Goal: Task Accomplishment & Management: Use online tool/utility

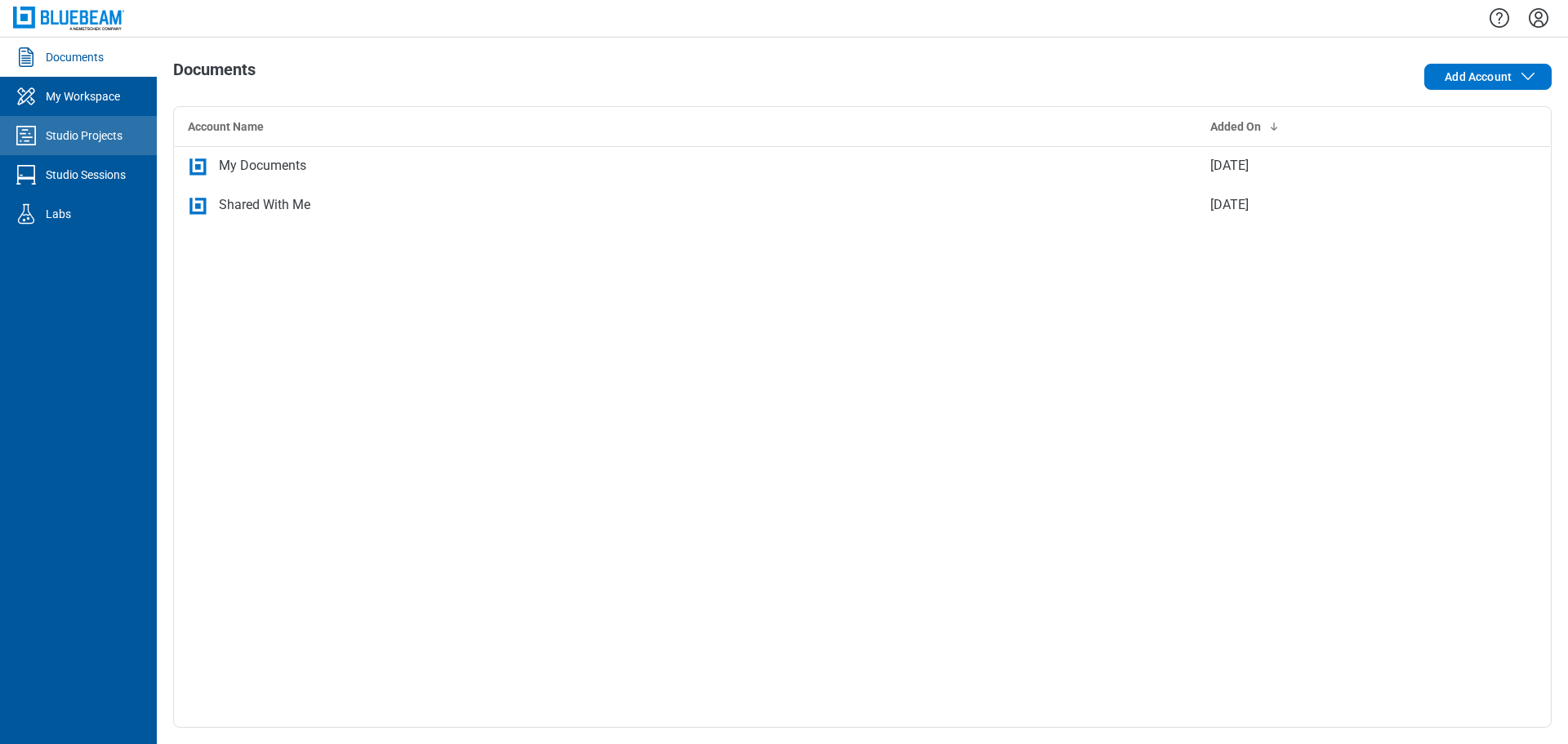
click at [58, 142] on div "Studio Projects" at bounding box center [84, 136] width 77 height 17
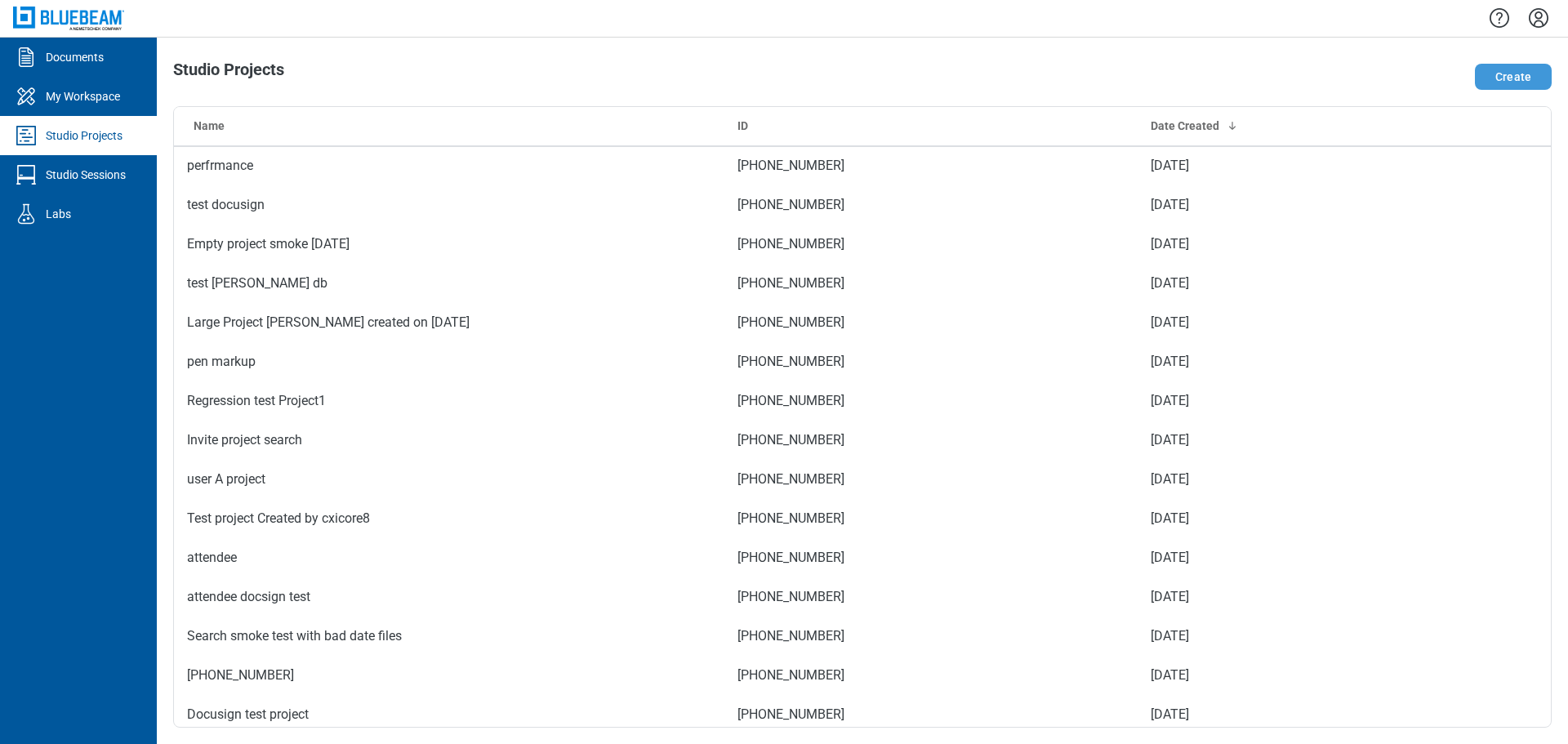
click at [1513, 79] on button "Create" at bounding box center [1513, 77] width 77 height 26
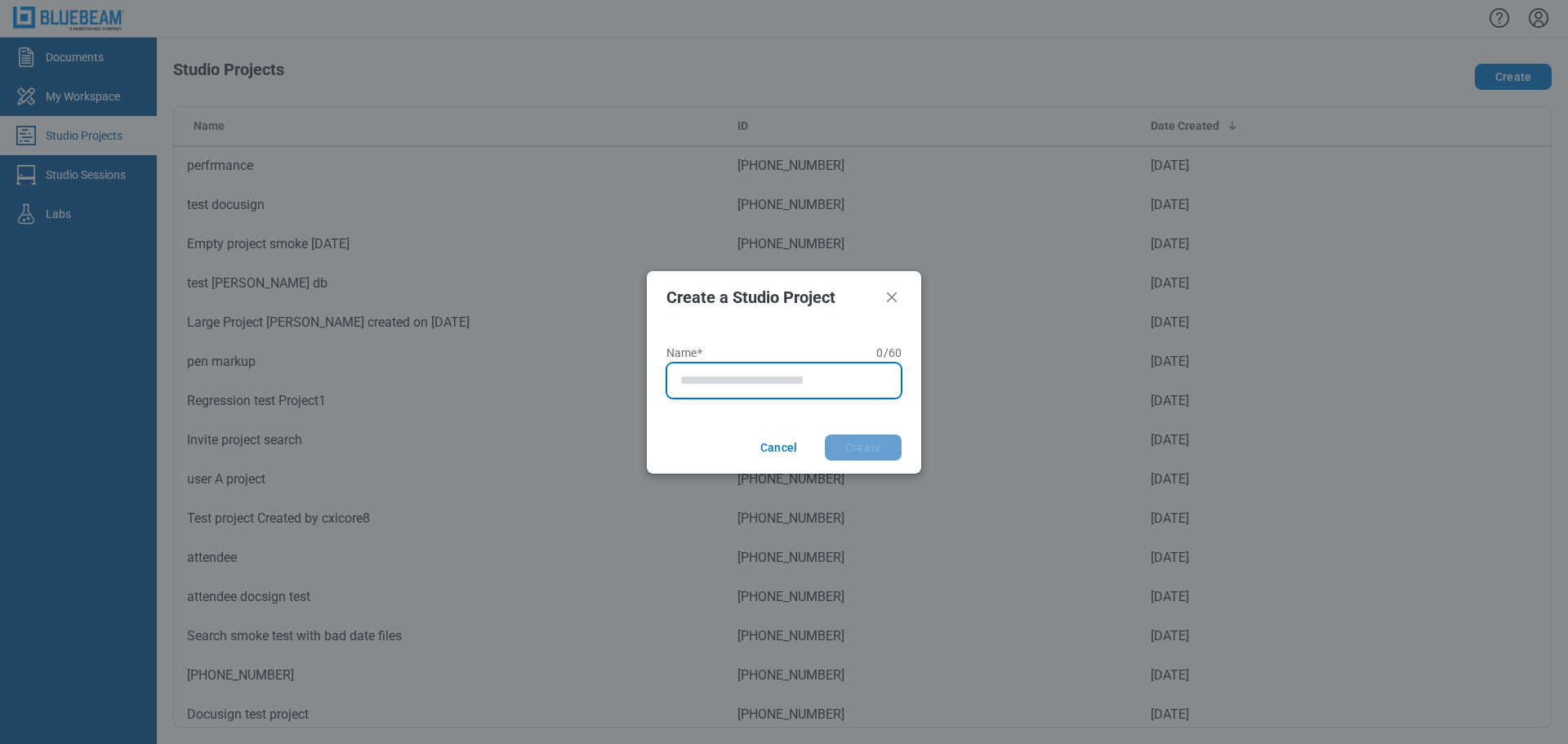
click at [767, 379] on input "Name* 0 of 60 characters 0 / 60" at bounding box center [787, 381] width 214 height 20
type input "**********"
click at [825, 434] on button "Create" at bounding box center [863, 448] width 77 height 26
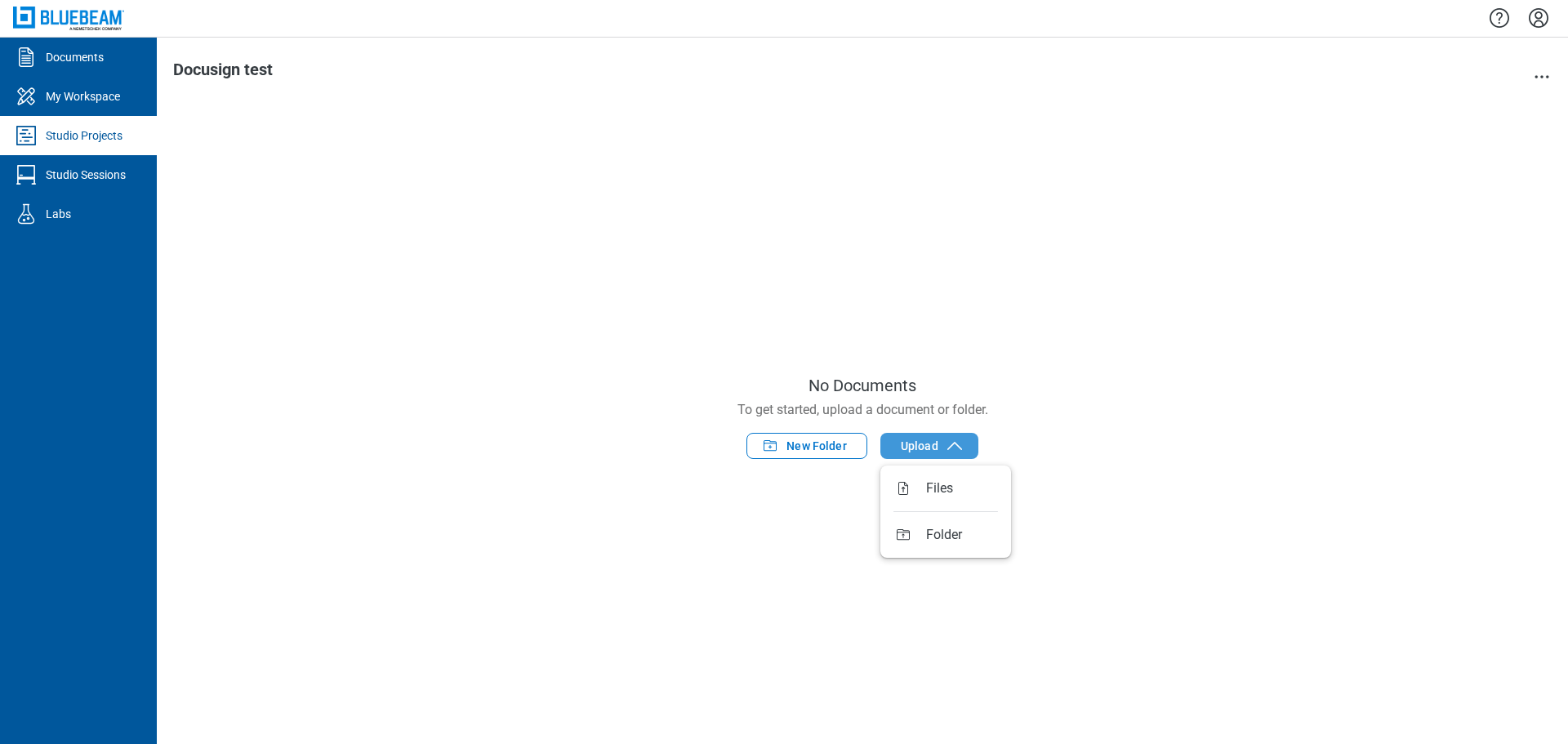
click at [927, 445] on span "Upload" at bounding box center [919, 446] width 37 height 17
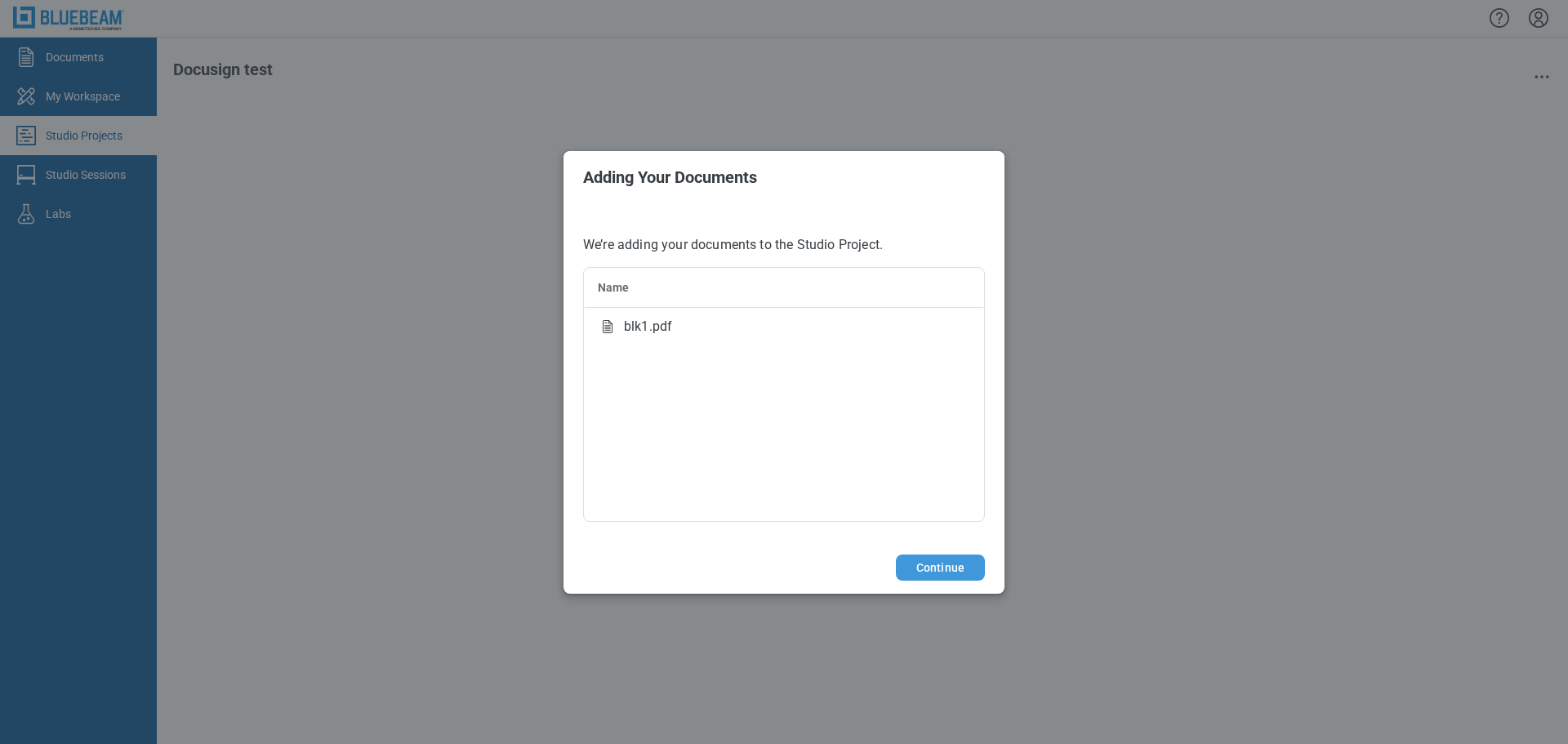
click at [936, 568] on button "Continue" at bounding box center [940, 568] width 89 height 26
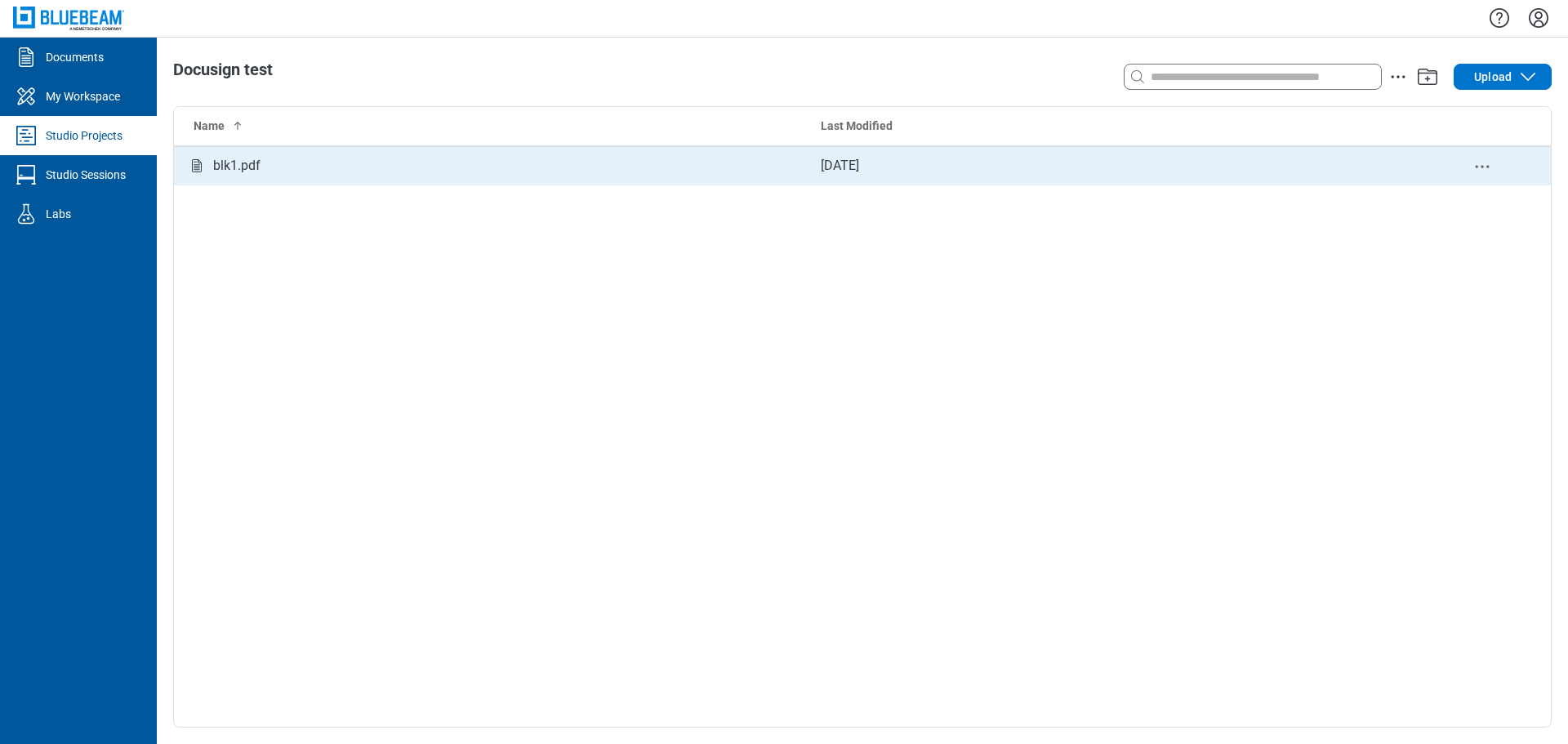
click at [267, 163] on div "blk1.pdf" at bounding box center [491, 166] width 608 height 21
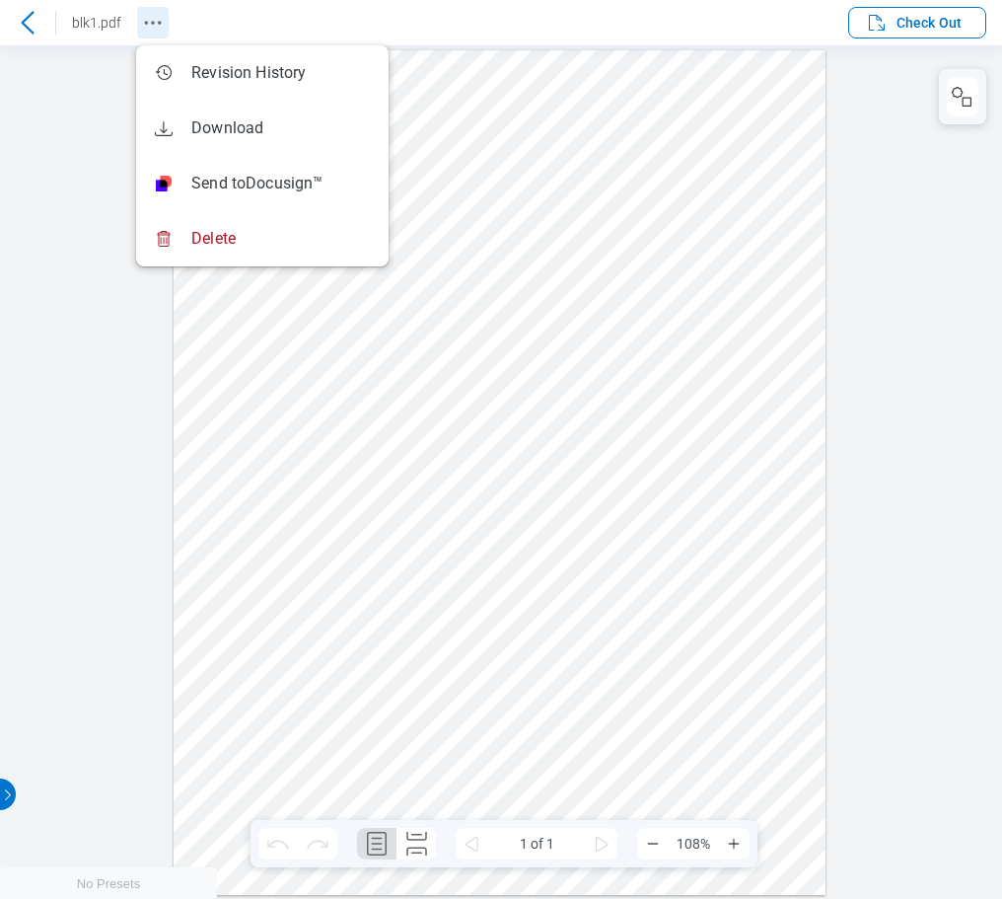
click at [158, 28] on icon "Revision History" at bounding box center [153, 23] width 24 height 24
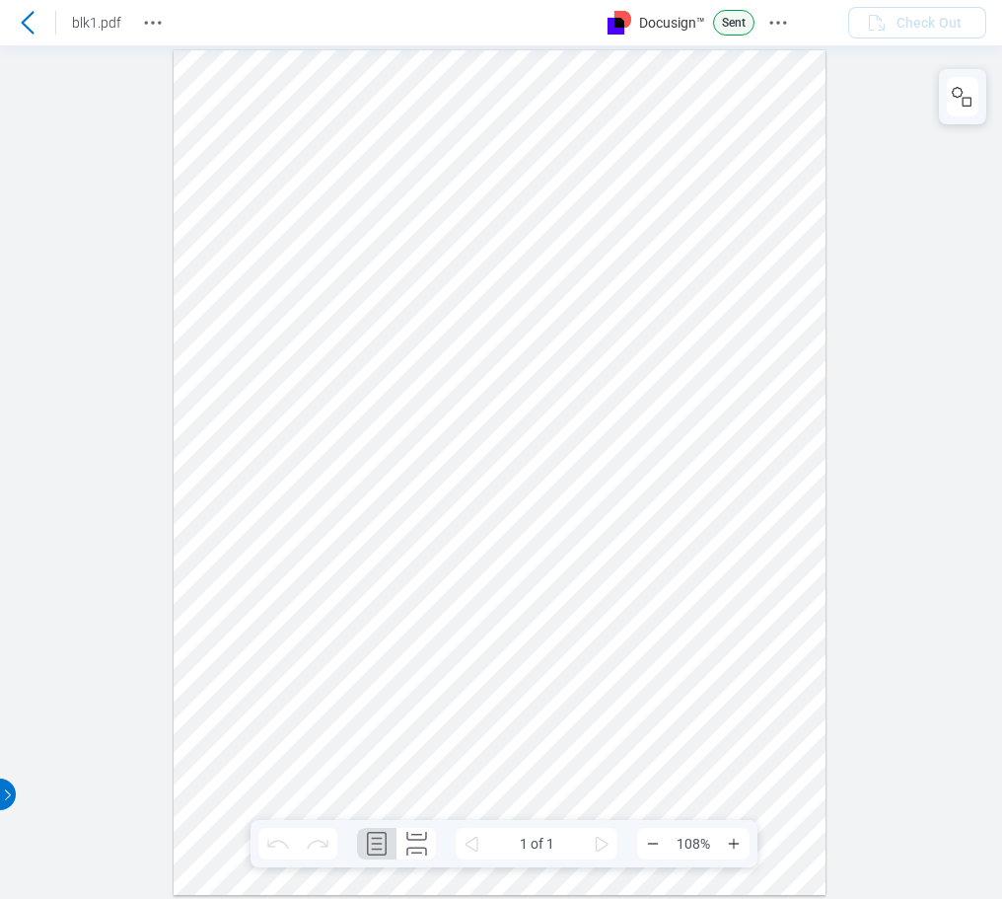
click at [797, 31] on div "Docusign™ Sent" at bounding box center [716, 23] width 217 height 26
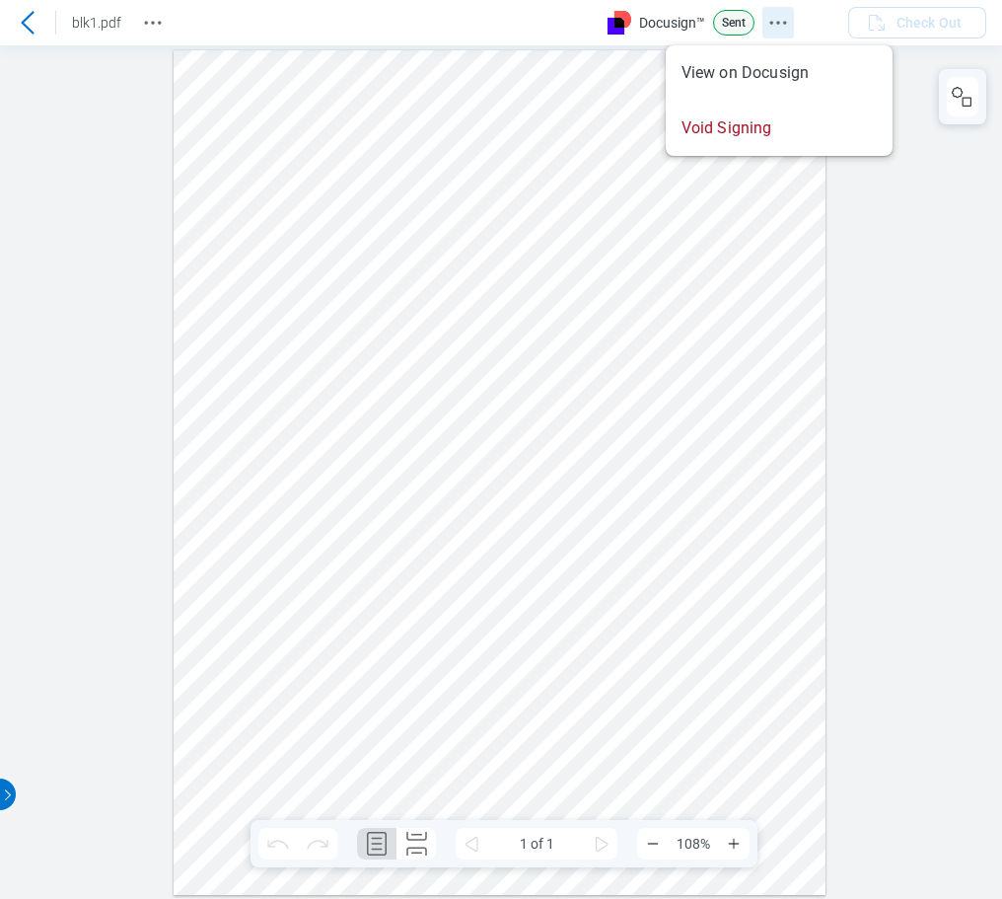
click at [787, 27] on icon "Docusign Menu" at bounding box center [779, 23] width 24 height 24
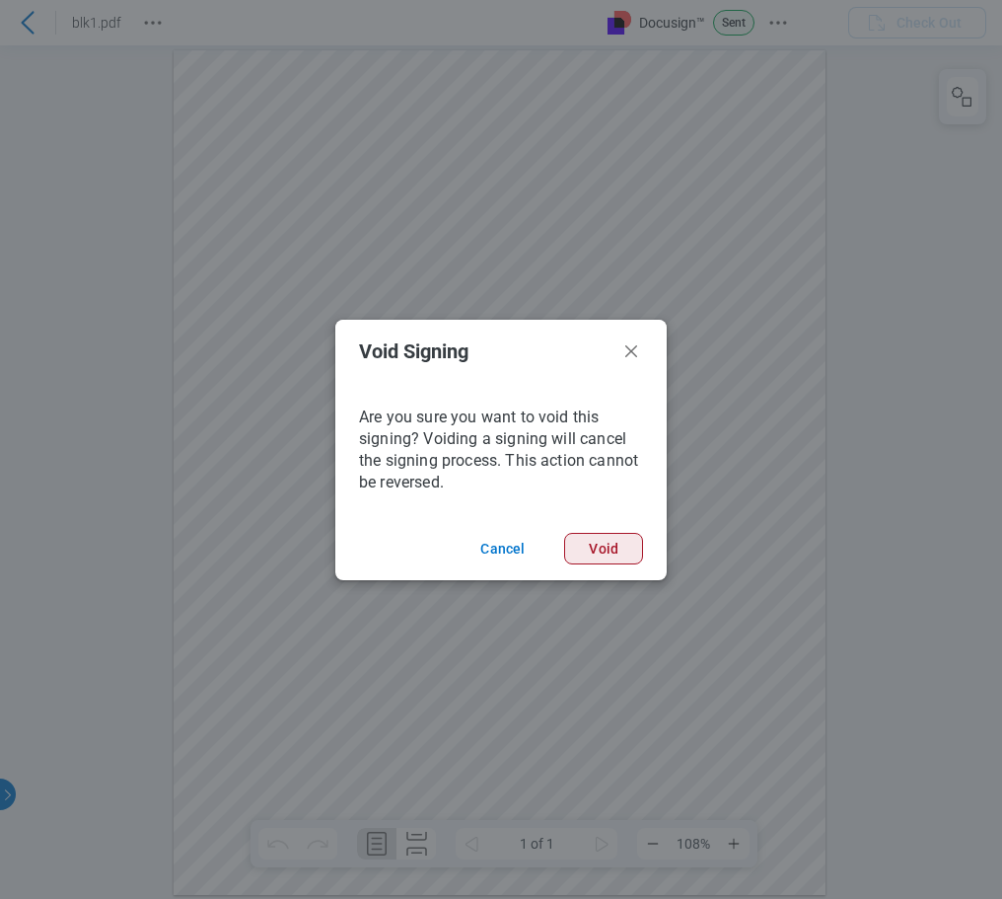
click at [601, 551] on button "Void" at bounding box center [603, 549] width 79 height 32
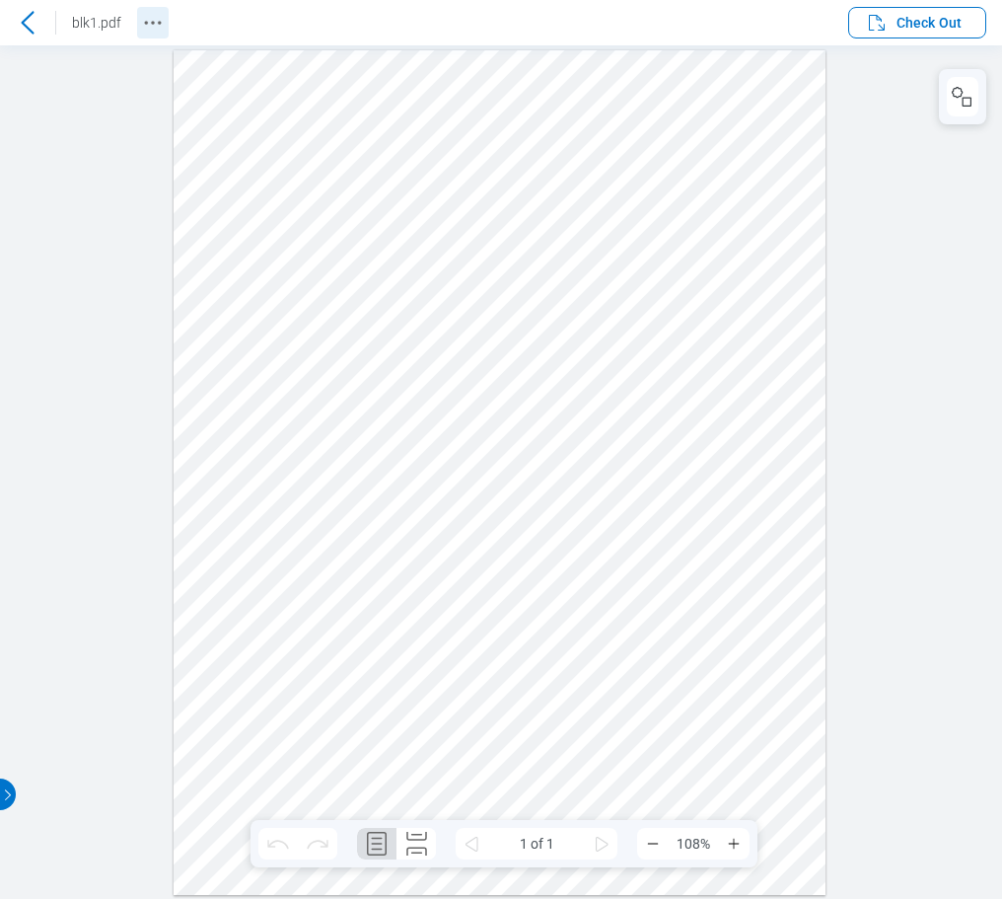
click at [156, 22] on icon "Revision History" at bounding box center [153, 23] width 24 height 24
